Goal: Task Accomplishment & Management: Manage account settings

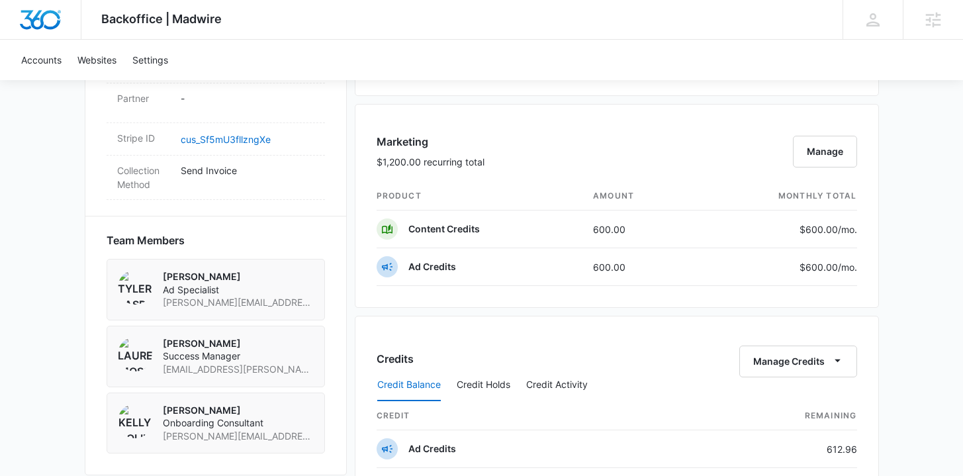
scroll to position [1389, 0]
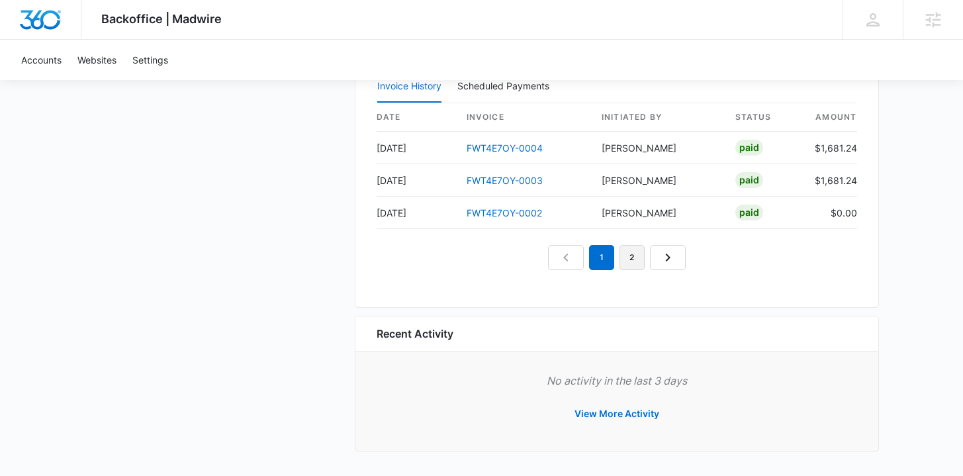
click at [621, 267] on link "2" at bounding box center [631, 257] width 25 height 25
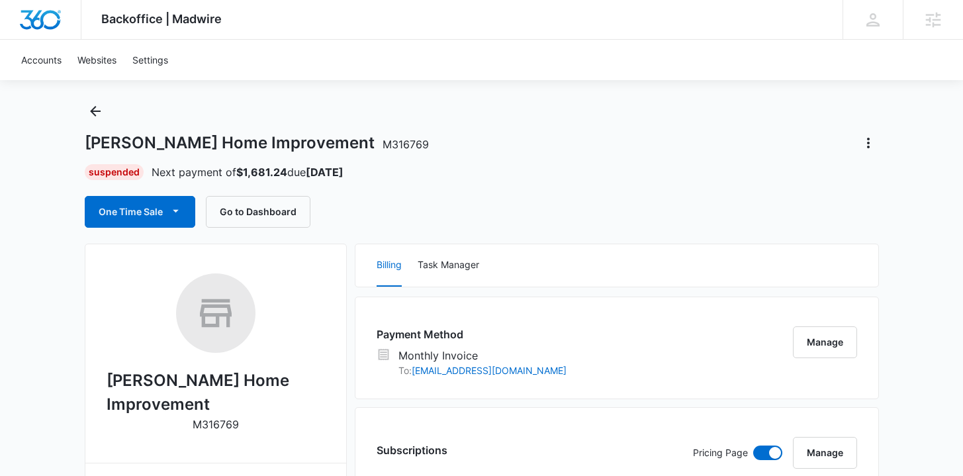
scroll to position [0, 0]
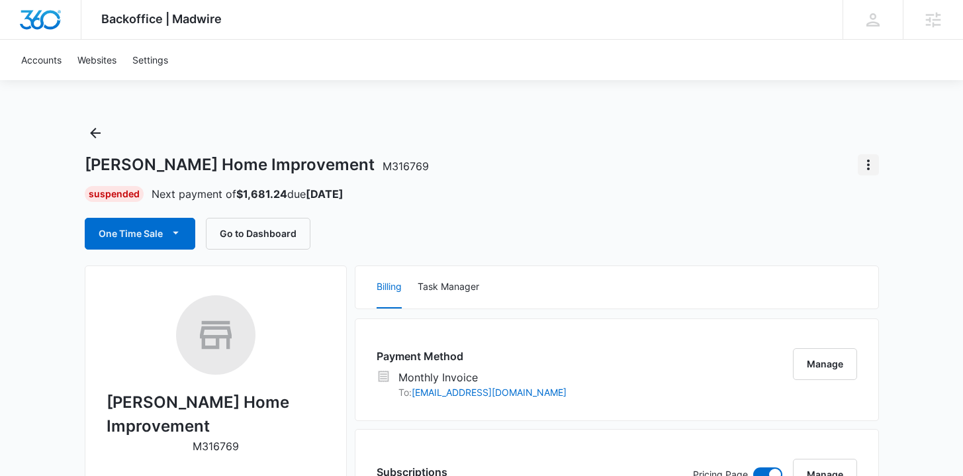
drag, startPoint x: 853, startPoint y: 168, endPoint x: 861, endPoint y: 166, distance: 8.2
click at [856, 167] on div at bounding box center [863, 164] width 32 height 21
click at [861, 166] on icon "Actions" at bounding box center [868, 165] width 16 height 16
click at [829, 197] on div "Close Account" at bounding box center [815, 201] width 62 height 9
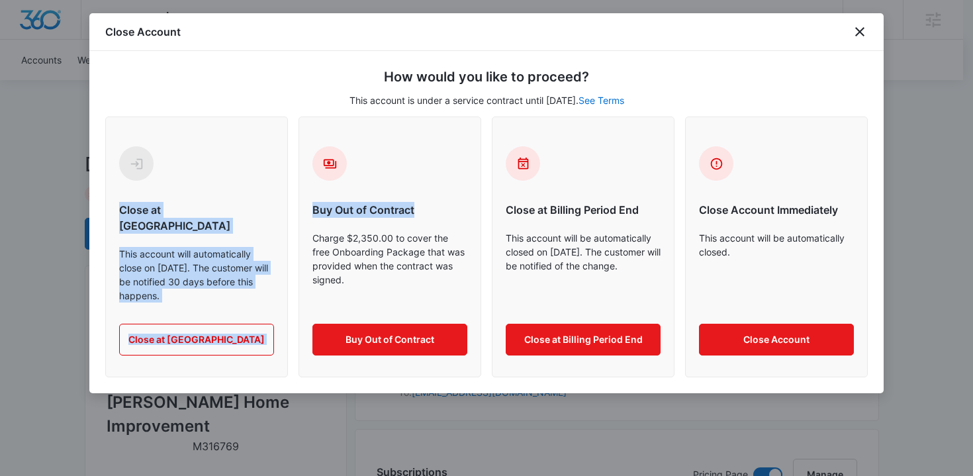
drag, startPoint x: 201, startPoint y: 211, endPoint x: 352, endPoint y: 220, distance: 151.8
click at [352, 220] on div "How would you like to proceed? This account is under a service contract until J…" at bounding box center [486, 222] width 794 height 342
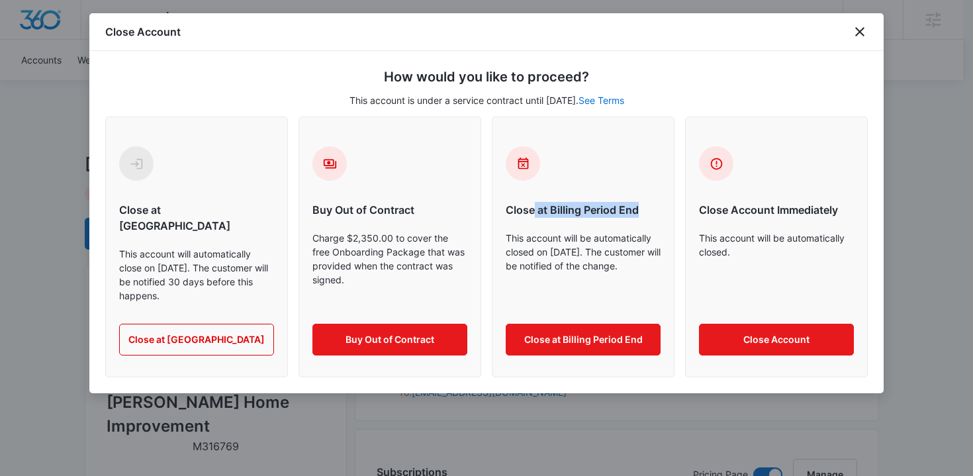
drag, startPoint x: 565, startPoint y: 208, endPoint x: 640, endPoint y: 208, distance: 75.5
click at [640, 208] on h6 "Close at Billing Period End" at bounding box center [583, 210] width 155 height 16
drag, startPoint x: 549, startPoint y: 248, endPoint x: 602, endPoint y: 254, distance: 53.3
click at [624, 250] on p "This account will be automatically closed on October 11, 2025. The customer wil…" at bounding box center [583, 266] width 155 height 71
click at [500, 272] on div "Close at Billing Period End This account will be automatically closed on Octobe…" at bounding box center [583, 246] width 183 height 261
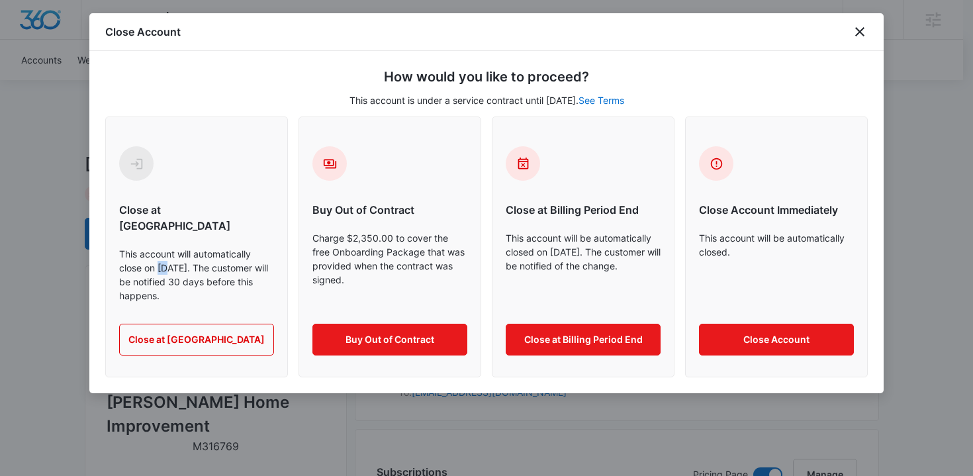
drag, startPoint x: 168, startPoint y: 254, endPoint x: 158, endPoint y: 253, distance: 10.7
click at [158, 253] on p "This account will automatically close on January 11, 2026. The customer will be…" at bounding box center [196, 275] width 155 height 56
click at [205, 255] on p "This account will automatically close on January 11, 2026. The customer will be…" at bounding box center [196, 275] width 155 height 56
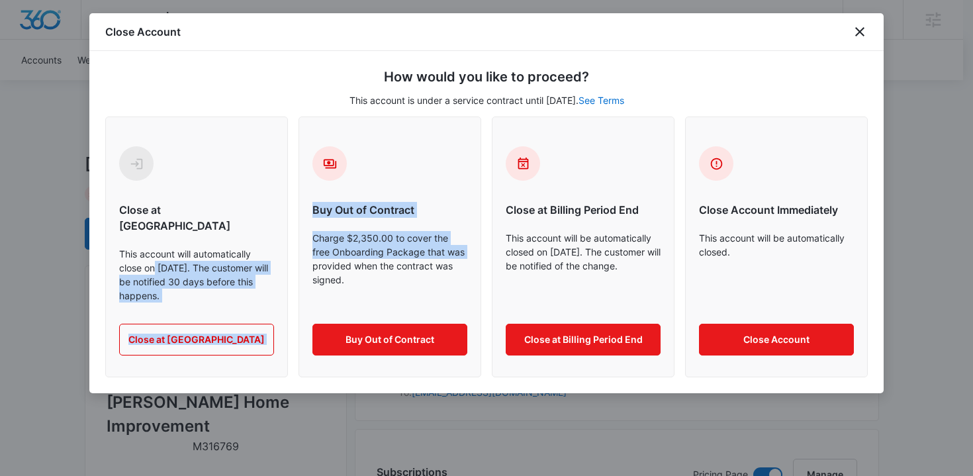
drag, startPoint x: 156, startPoint y: 250, endPoint x: 296, endPoint y: 261, distance: 140.7
click at [296, 261] on div "Close at Contract End This account will automatically close on January 11, 2026…" at bounding box center [486, 246] width 762 height 261
click at [377, 248] on p "Charge $2,350.00 to cover the free Onboarding Package that was provided when th…" at bounding box center [389, 266] width 155 height 71
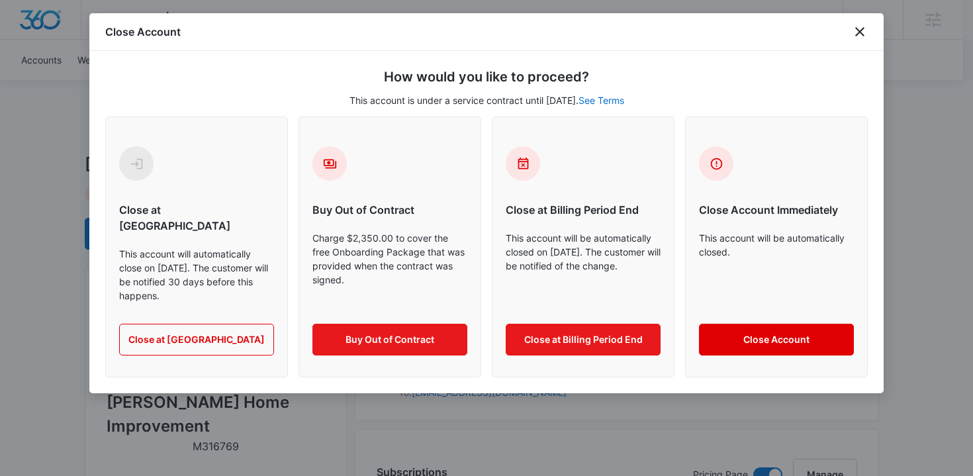
click at [774, 326] on button "Close Account" at bounding box center [776, 340] width 155 height 32
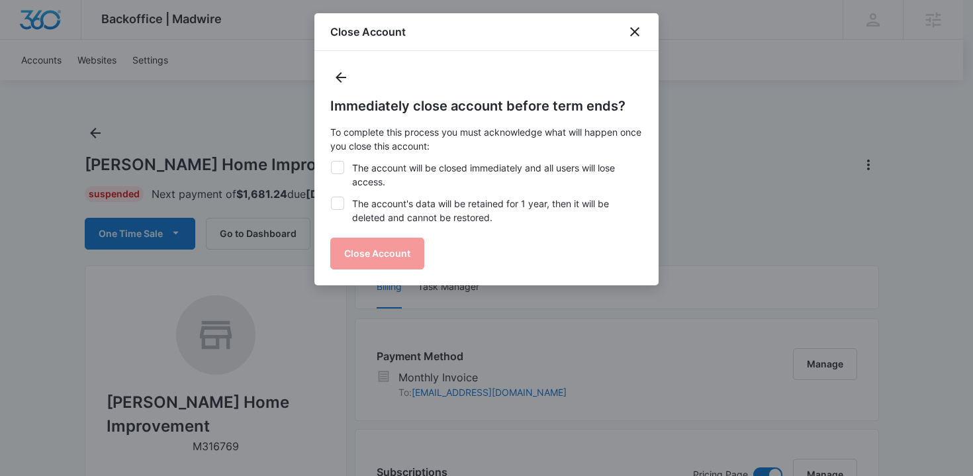
click at [371, 172] on label "The account will be closed immediately and all users will lose access." at bounding box center [486, 175] width 312 height 28
click at [331, 161] on input "The account will be closed immediately and all users will lose access." at bounding box center [330, 161] width 1 height 1
checkbox input "true"
click at [420, 210] on label "The account's data will be retained for 1 year, then it will be deleted and can…" at bounding box center [486, 211] width 312 height 28
click at [331, 197] on input "The account's data will be retained for 1 year, then it will be deleted and can…" at bounding box center [330, 197] width 1 height 1
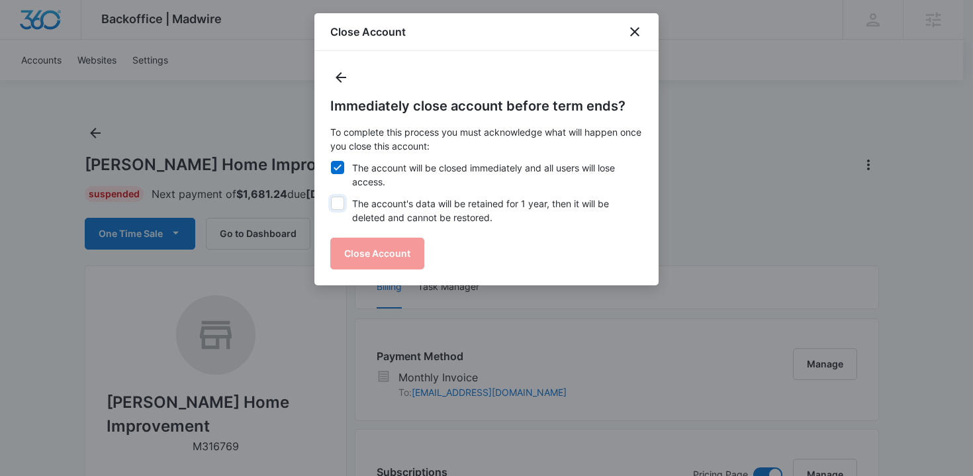
checkbox input "true"
click at [361, 253] on button "Close Account" at bounding box center [377, 254] width 94 height 32
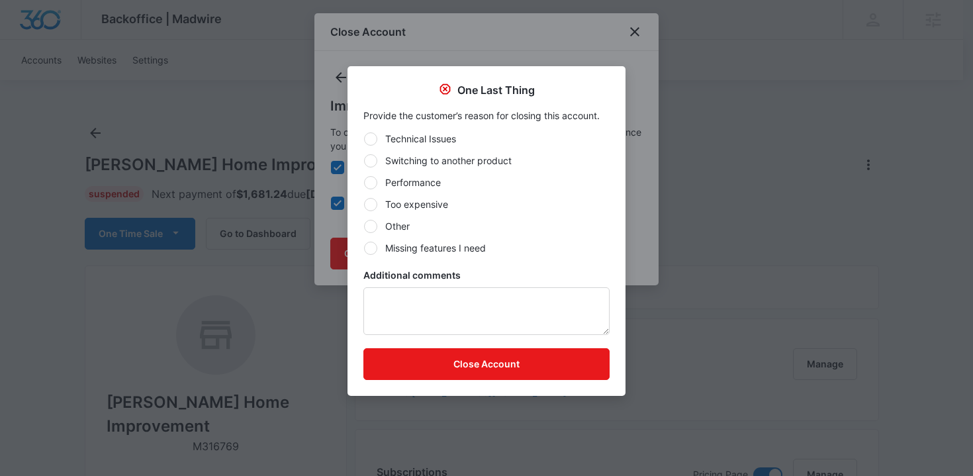
click at [426, 184] on label "Performance" at bounding box center [486, 182] width 246 height 14
click at [364, 183] on input "Performance" at bounding box center [363, 182] width 1 height 1
radio input "true"
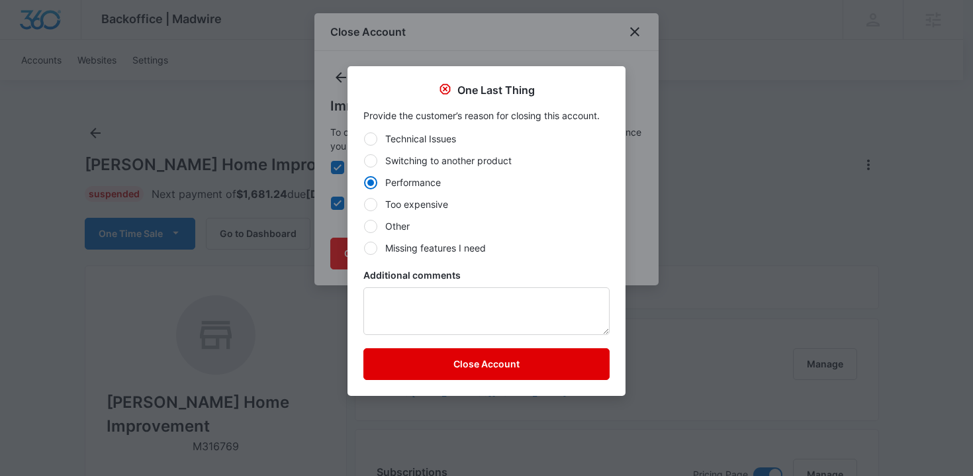
click at [469, 364] on button "Close Account" at bounding box center [486, 364] width 246 height 32
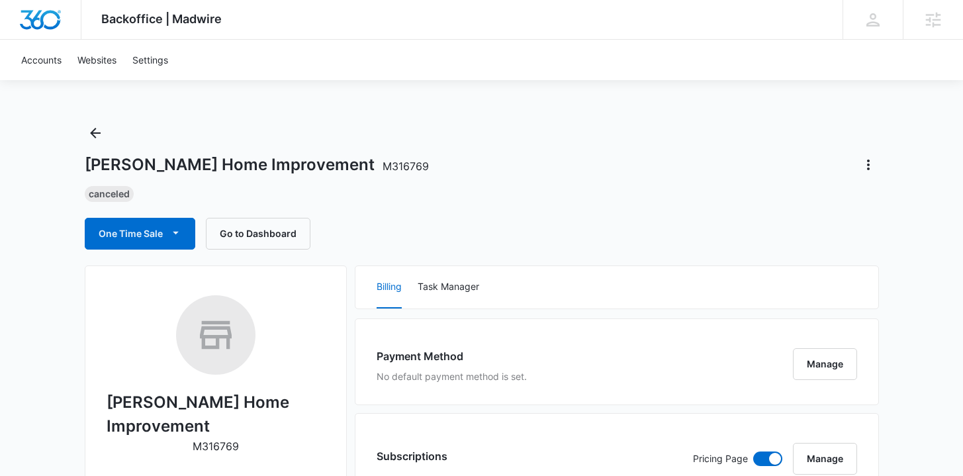
drag, startPoint x: 85, startPoint y: 192, endPoint x: 148, endPoint y: 187, distance: 62.4
click at [148, 187] on div "Canceled" at bounding box center [482, 194] width 794 height 16
drag, startPoint x: 138, startPoint y: 191, endPoint x: 69, endPoint y: 193, distance: 68.9
click at [221, 197] on div "Canceled" at bounding box center [482, 194] width 794 height 16
